Goal: Information Seeking & Learning: Stay updated

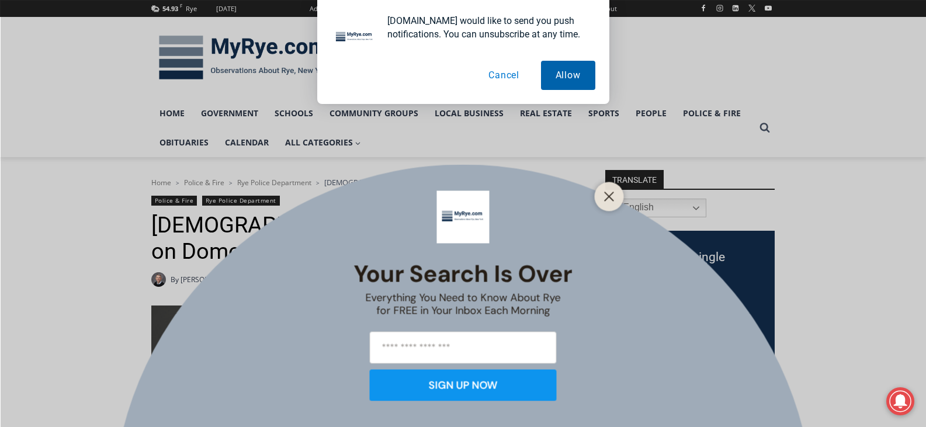
click at [560, 78] on button "Allow" at bounding box center [568, 75] width 54 height 29
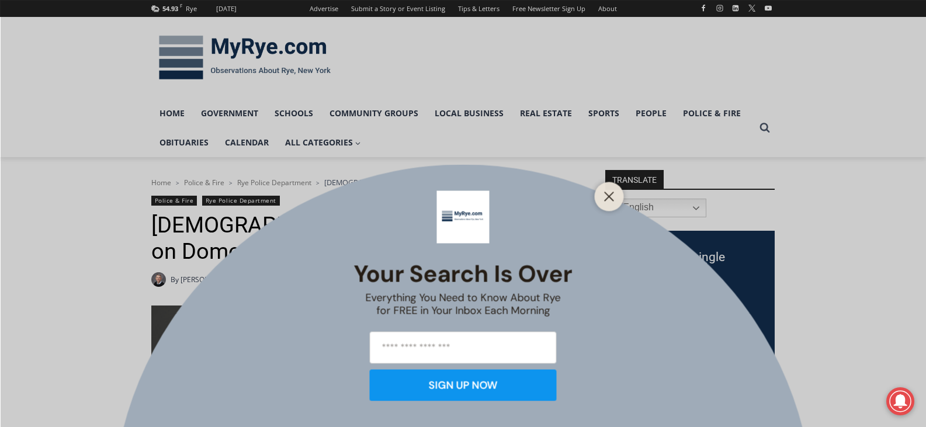
click at [503, 354] on input "email" at bounding box center [463, 347] width 187 height 32
type input "**********"
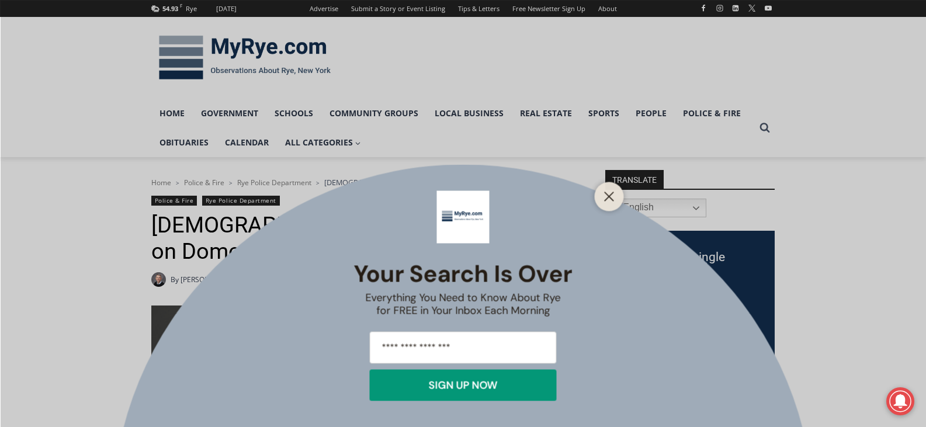
click at [503, 388] on button "SIGN UP NOW" at bounding box center [463, 385] width 187 height 32
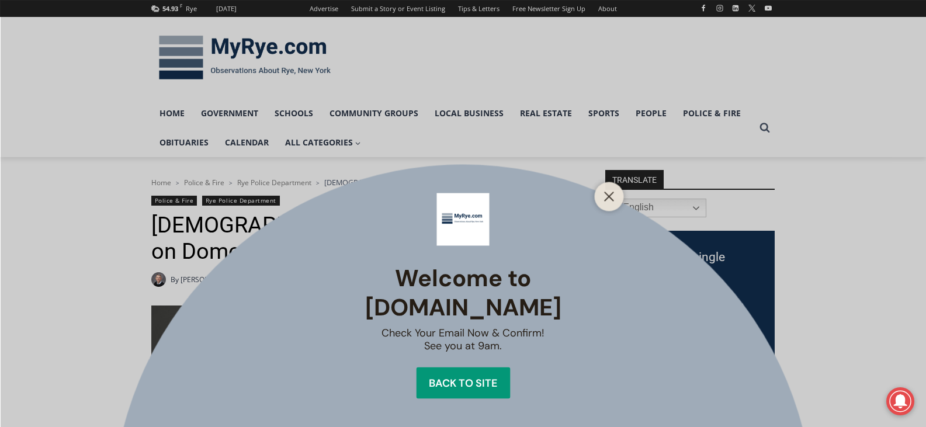
click at [468, 378] on div "Back to site" at bounding box center [463, 383] width 68 height 11
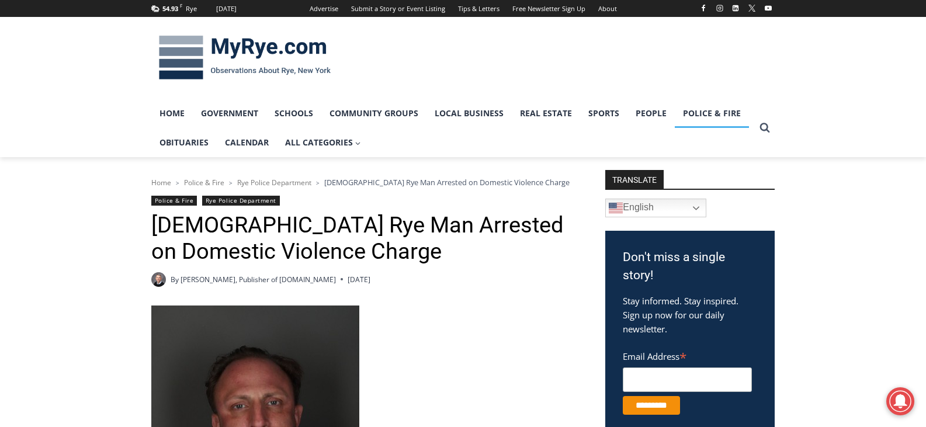
click at [713, 115] on link "Police & Fire" at bounding box center [712, 113] width 74 height 29
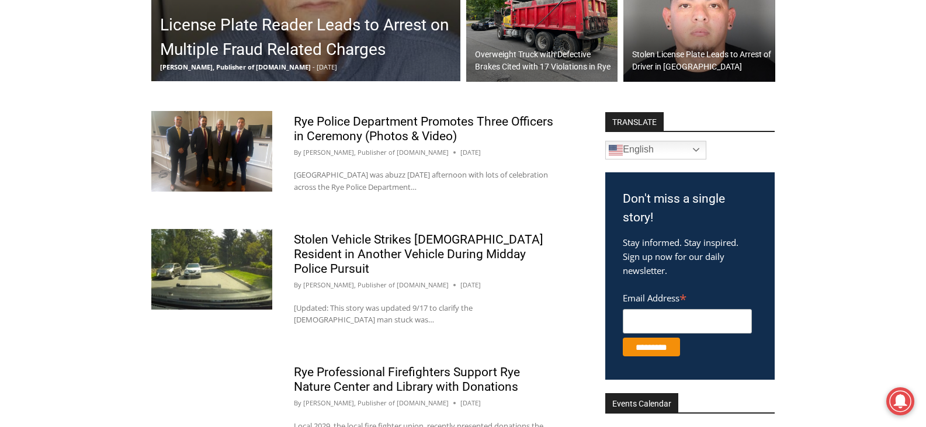
scroll to position [409, 0]
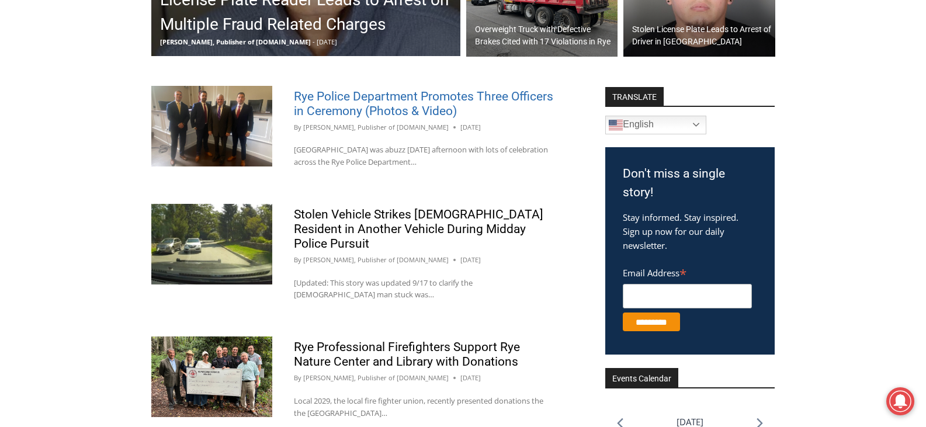
click at [383, 101] on link "Rye Police Department Promotes Three Officers in Ceremony (Photos & Video)" at bounding box center [423, 103] width 259 height 29
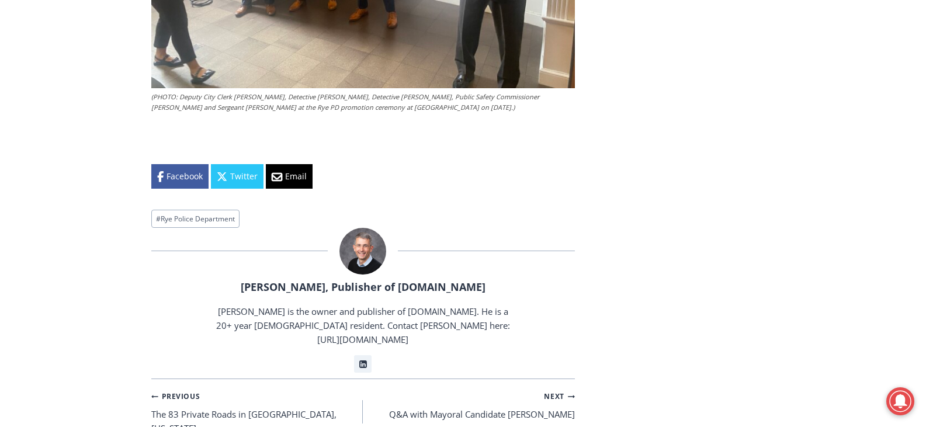
scroll to position [3389, 0]
